Goal: Information Seeking & Learning: Learn about a topic

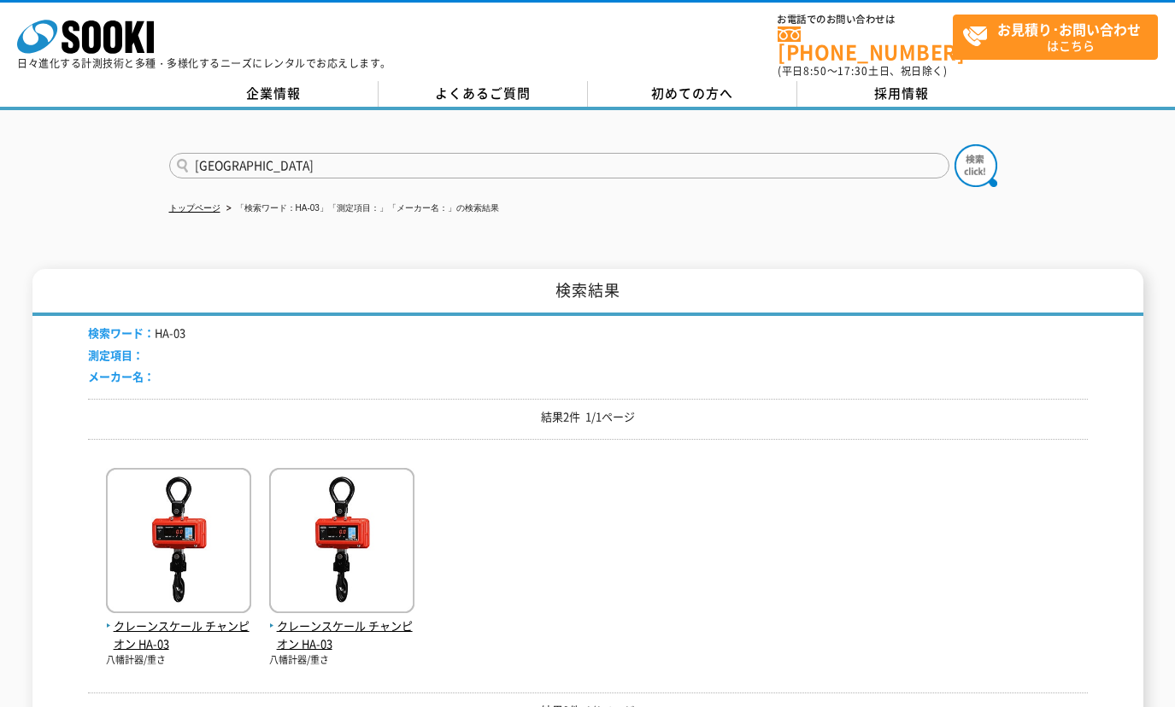
type input "TX"
click at [981, 153] on img at bounding box center [975, 165] width 43 height 43
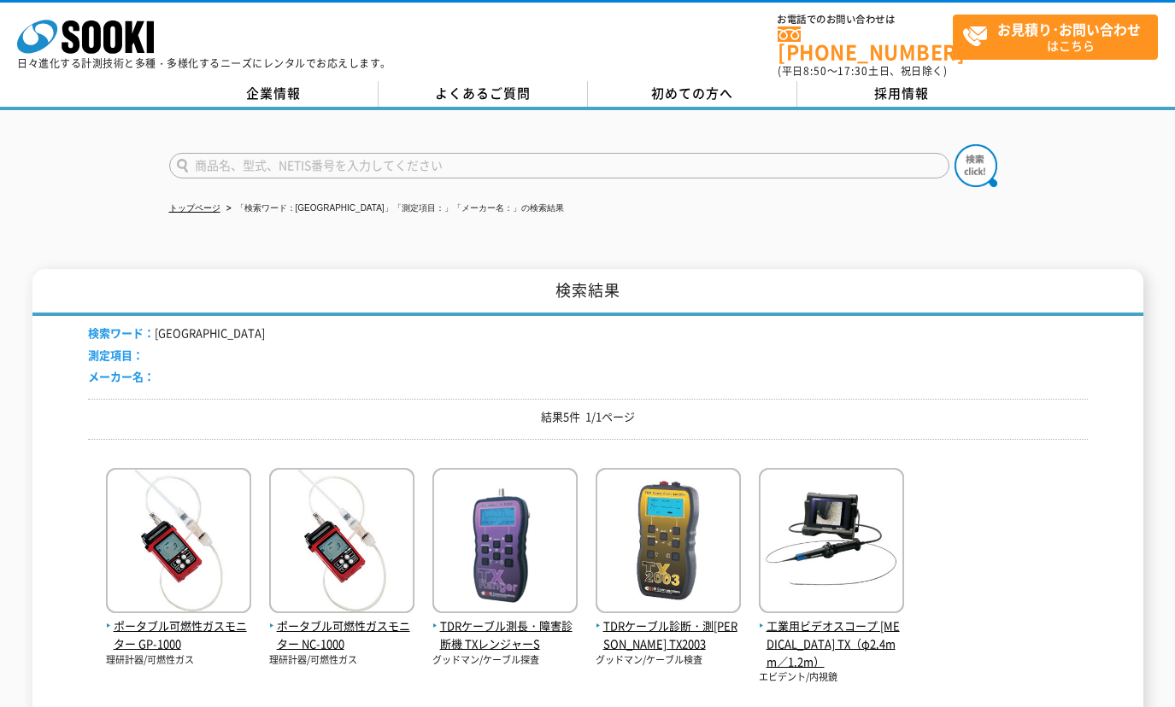
scroll to position [143, 0]
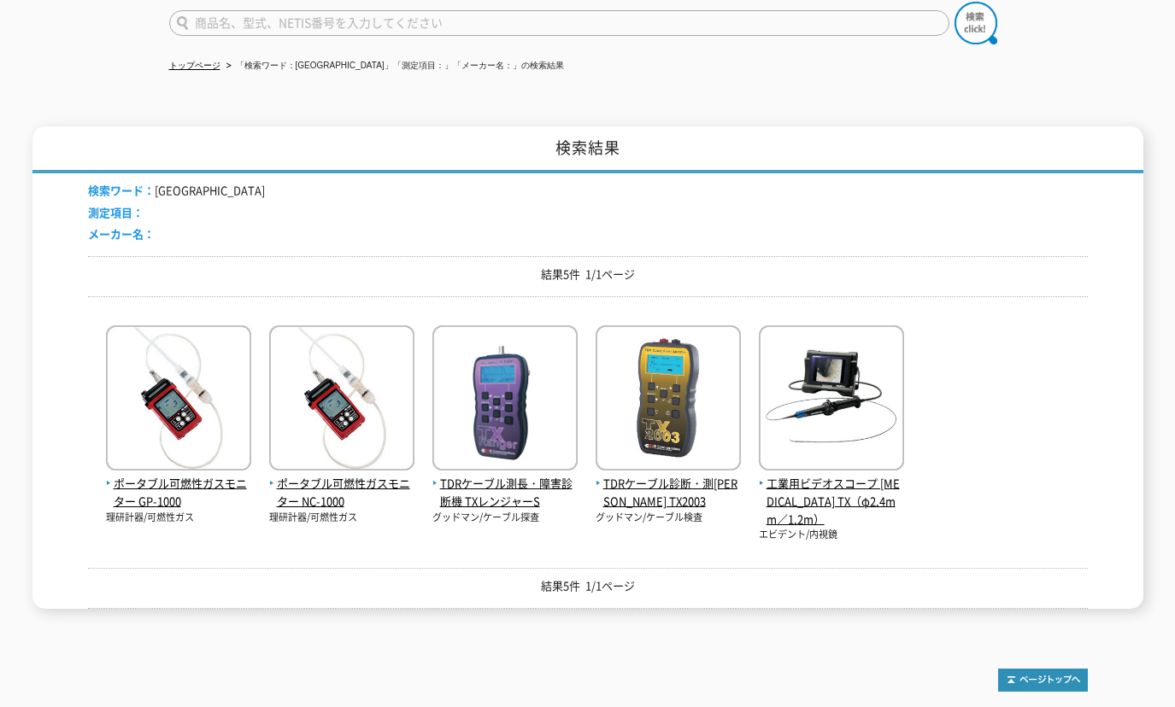
click at [856, 385] on img at bounding box center [831, 401] width 145 height 150
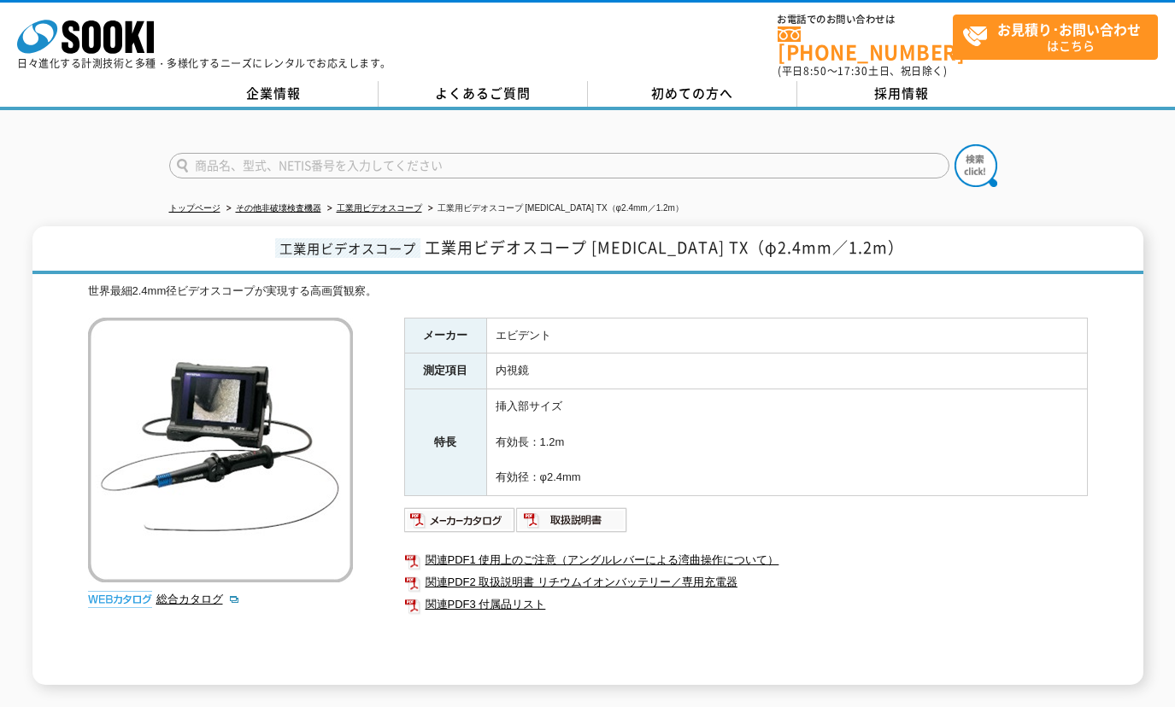
click at [496, 595] on link "関連PDF3 付属品リスト" at bounding box center [746, 605] width 684 height 22
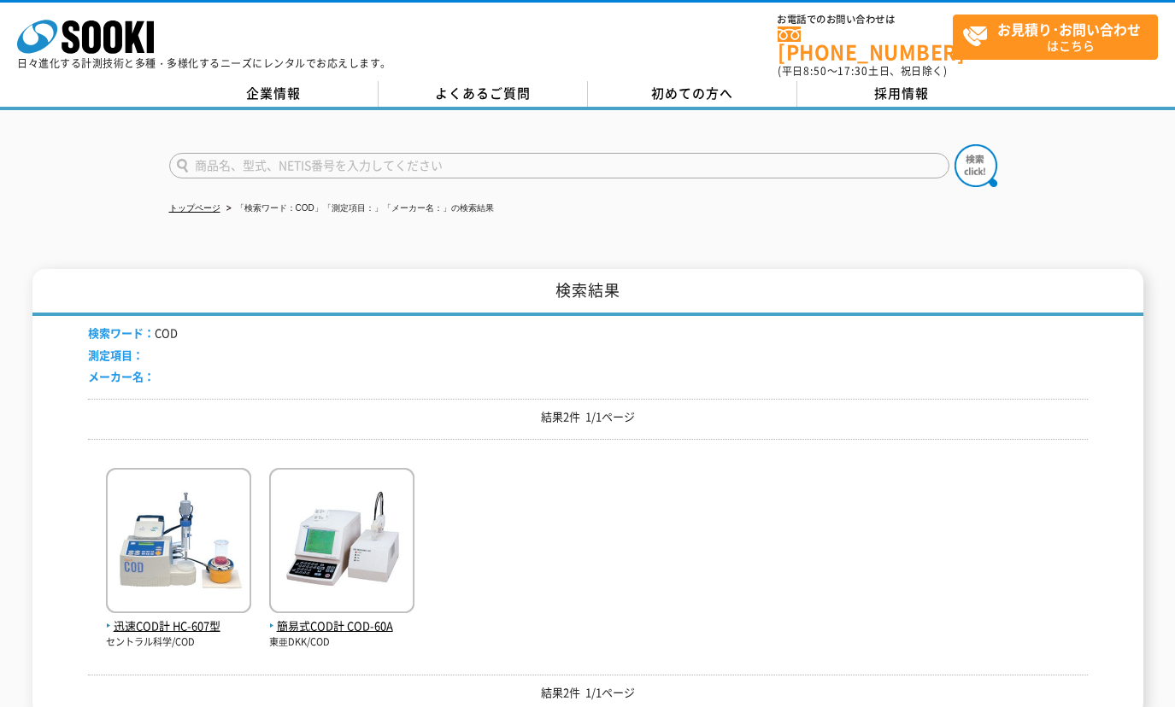
click at [296, 158] on input "text" at bounding box center [559, 166] width 780 height 26
type input "B40"
click at [954, 144] on button at bounding box center [975, 165] width 43 height 43
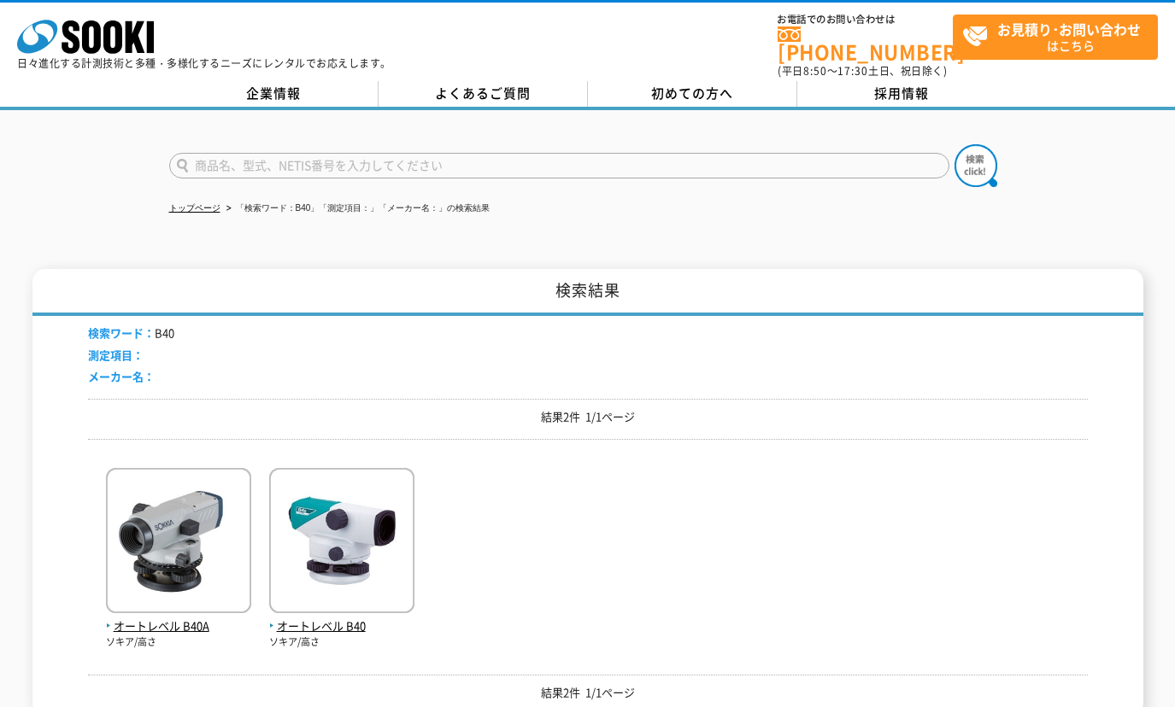
click at [299, 621] on span "オートレベル B40" at bounding box center [341, 627] width 145 height 18
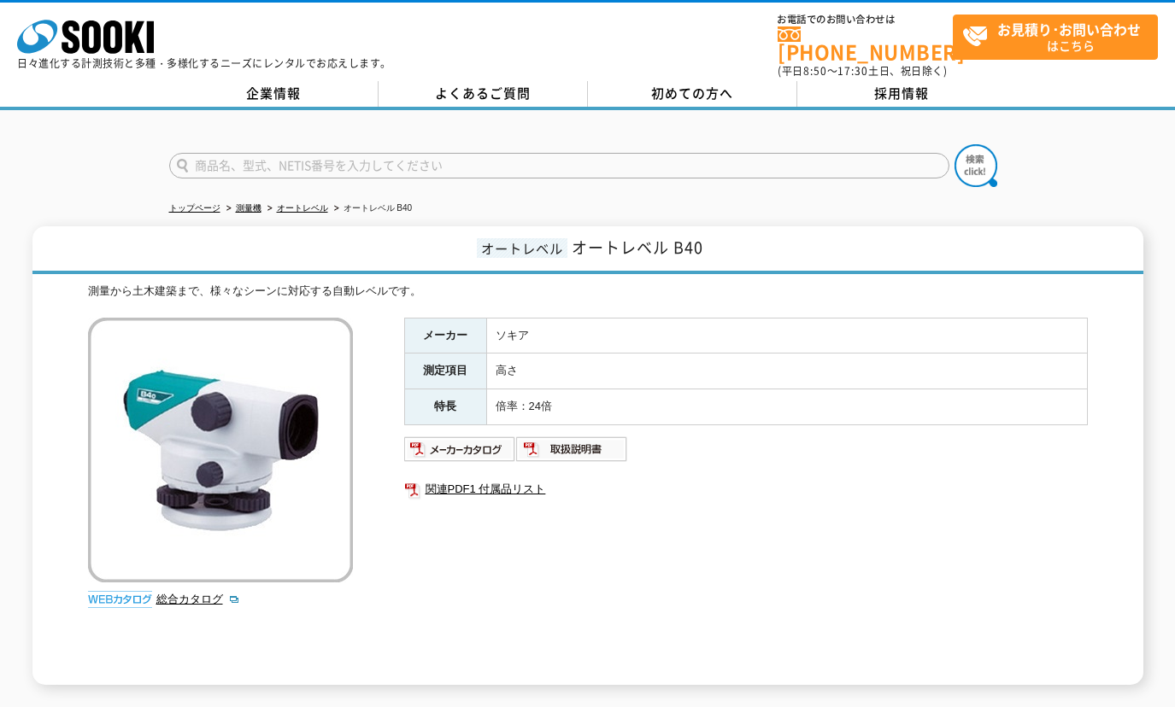
click at [461, 479] on link "関連PDF1 付属品リスト" at bounding box center [746, 489] width 684 height 22
click at [467, 478] on link "関連PDF1 付属品リスト" at bounding box center [746, 489] width 684 height 22
